Goal: Task Accomplishment & Management: Use online tool/utility

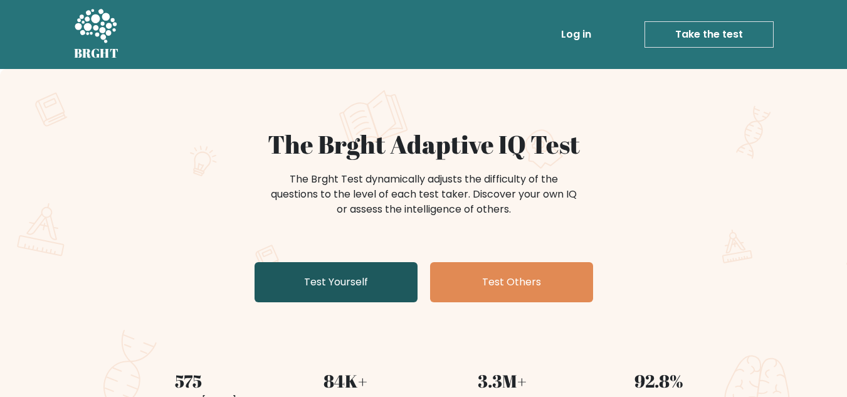
click at [297, 268] on link "Test Yourself" at bounding box center [336, 282] width 163 height 40
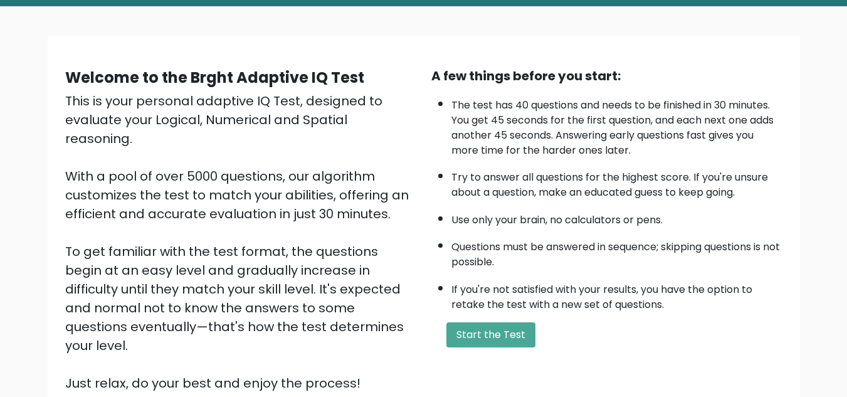
scroll to position [125, 0]
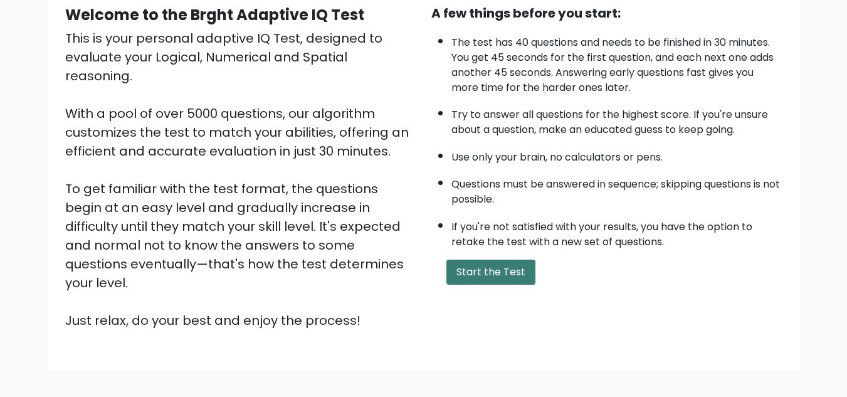
click at [503, 275] on button "Start the Test" at bounding box center [490, 272] width 89 height 25
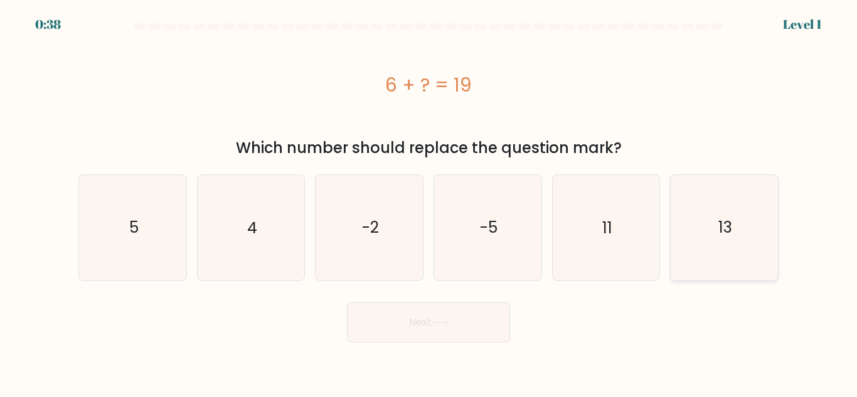
click at [726, 224] on text "13" at bounding box center [725, 227] width 14 height 22
click at [429, 202] on input "f. 13" at bounding box center [428, 200] width 1 height 3
radio input "true"
click at [463, 339] on button "Next" at bounding box center [428, 322] width 163 height 40
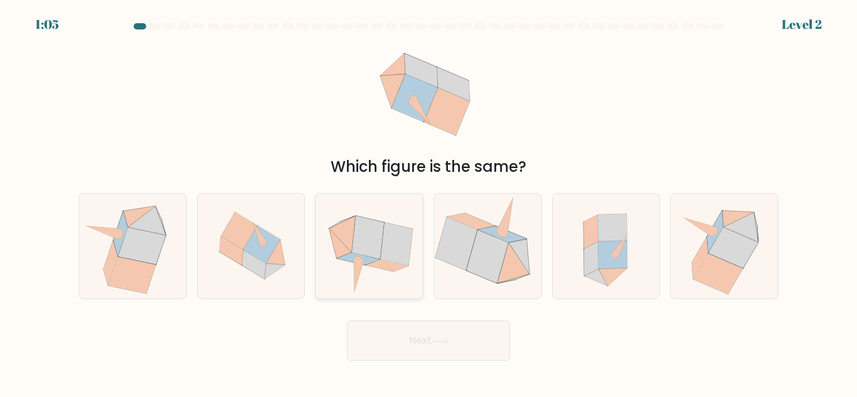
click at [398, 244] on icon at bounding box center [397, 244] width 32 height 43
click at [428, 202] on input "c." at bounding box center [428, 200] width 1 height 3
radio input "true"
click at [439, 330] on button "Next" at bounding box center [428, 340] width 163 height 40
